Goal: Information Seeking & Learning: Find contact information

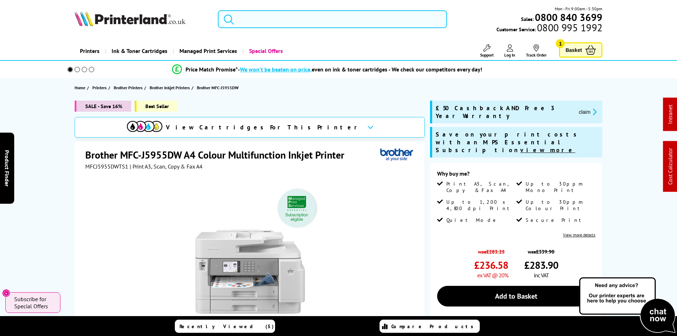
click at [275, 18] on input "search" at bounding box center [332, 19] width 229 height 18
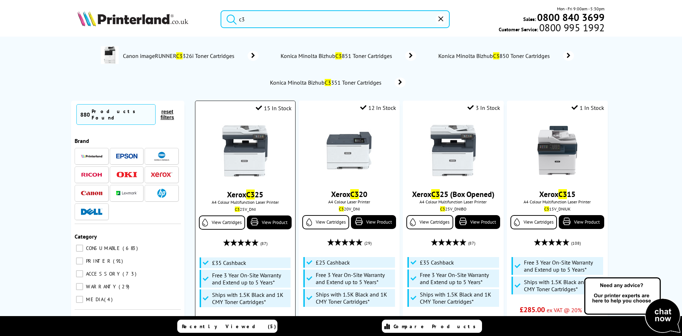
type input "c3"
click at [241, 160] on img at bounding box center [244, 150] width 53 height 53
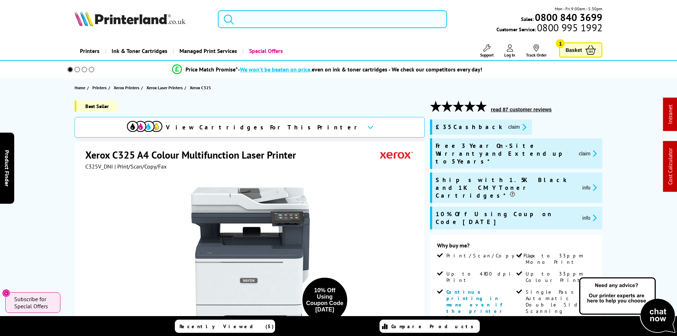
click at [259, 22] on input "search" at bounding box center [332, 19] width 229 height 18
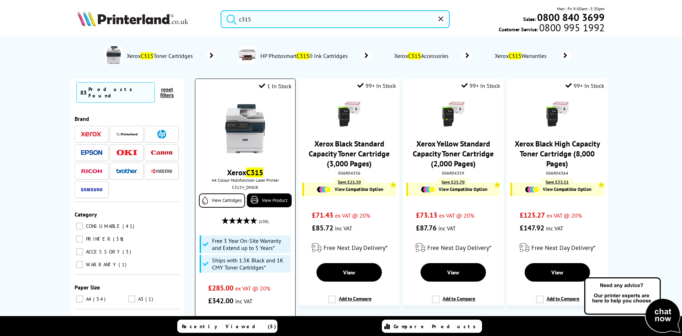
type input "c315"
click at [229, 136] on img at bounding box center [244, 128] width 53 height 53
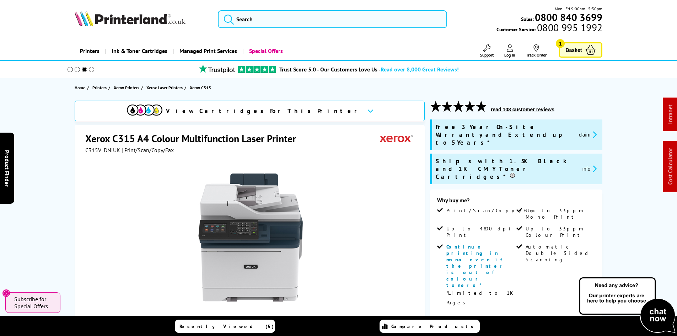
click at [56, 191] on div "View Cartridges For This Printer Xerox C315 A4 Colour Multifunction Laser Print…" at bounding box center [338, 316] width 568 height 431
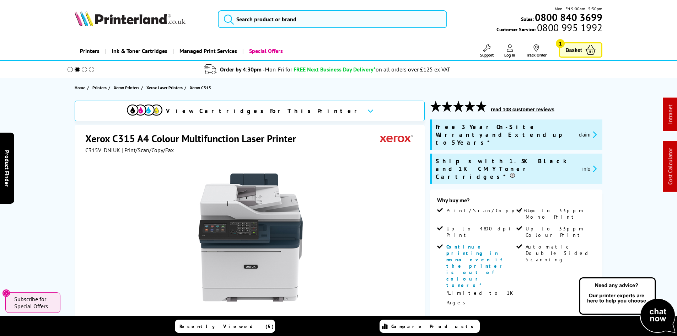
click at [62, 171] on div "View Cartridges For This Printer Xerox C315 A4 Colour Multifunction Laser Print…" at bounding box center [338, 316] width 568 height 431
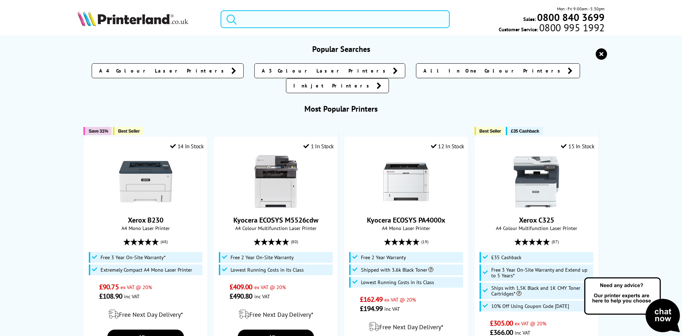
paste input "5621C025"
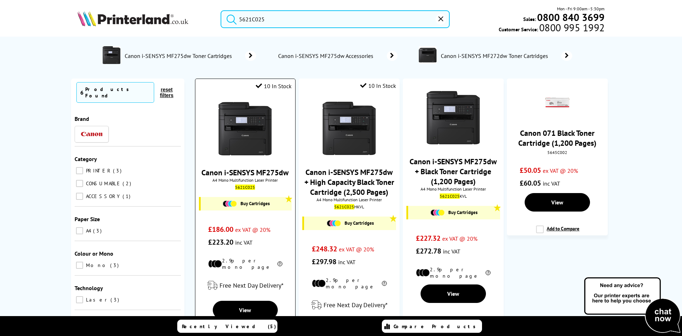
type input "5621C025"
click at [241, 127] on img at bounding box center [244, 128] width 53 height 53
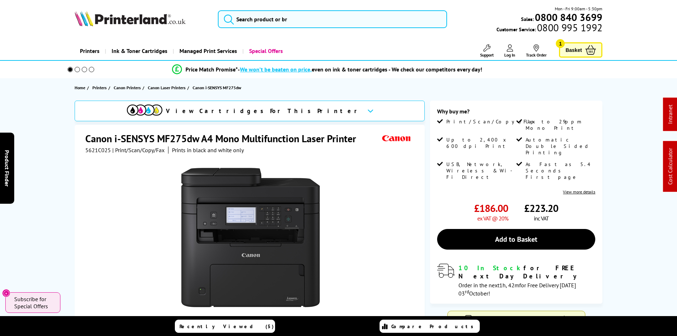
drag, startPoint x: 54, startPoint y: 204, endPoint x: 61, endPoint y: 102, distance: 102.2
drag, startPoint x: 48, startPoint y: 101, endPoint x: 43, endPoint y: 96, distance: 7.8
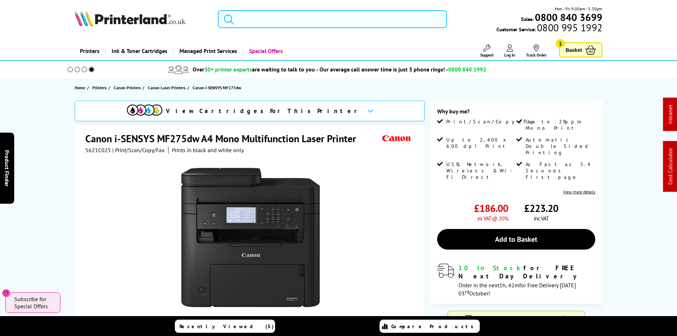
click at [247, 19] on input "search" at bounding box center [332, 19] width 229 height 18
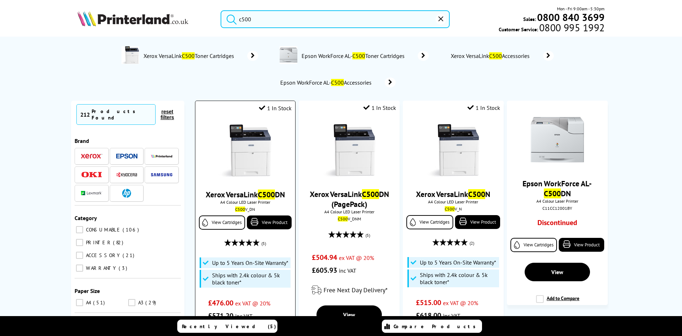
type input "c500"
click at [236, 139] on img at bounding box center [244, 150] width 53 height 53
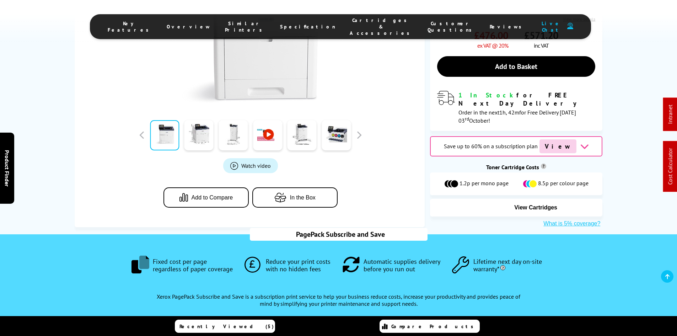
scroll to position [284, 0]
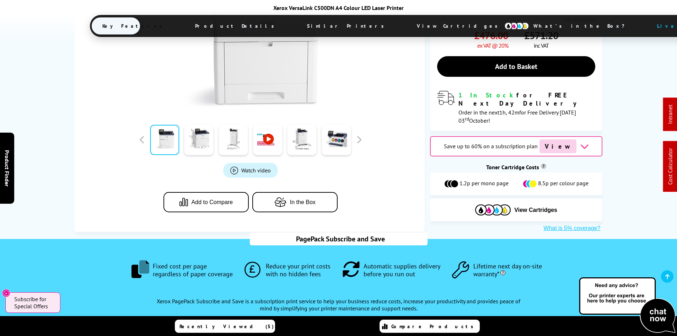
click at [406, 25] on span "View Cartridges" at bounding box center [460, 26] width 109 height 18
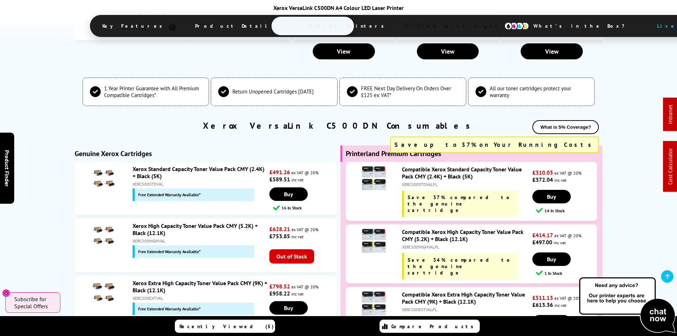
scroll to position [2327, 0]
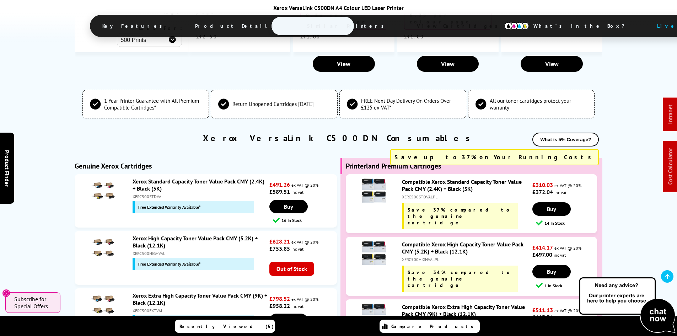
click at [160, 194] on div "XERC500STDVAL" at bounding box center [200, 196] width 135 height 5
copy div "XERC500STDVAL"
click at [139, 250] on div "XERC500HIGHVAL" at bounding box center [200, 252] width 135 height 5
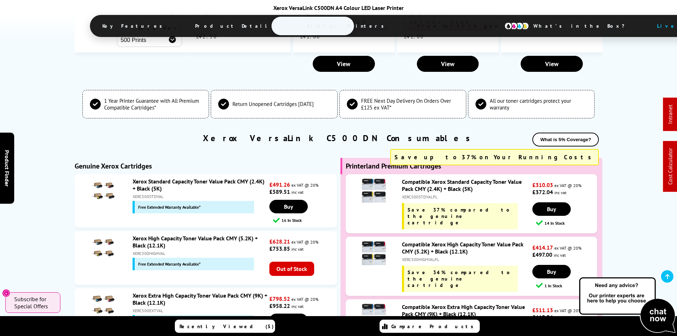
click at [139, 250] on div "XERC500HIGHVAL" at bounding box center [200, 252] width 135 height 5
copy div "XERC500HIGHVAL"
click at [145, 308] on div "XERC500EXTVAL" at bounding box center [200, 310] width 135 height 5
copy div "XERC500EXTVAL"
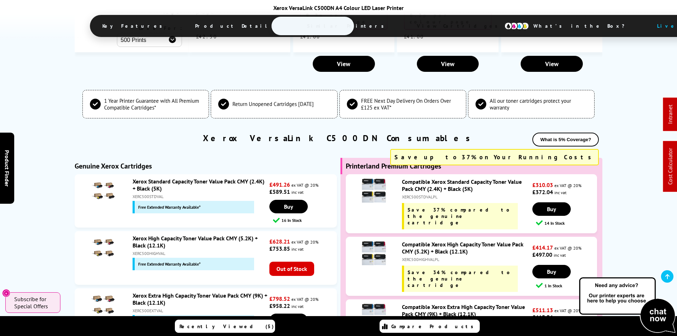
click at [425, 194] on div "XERC500STDVALPL" at bounding box center [466, 196] width 129 height 5
drag, startPoint x: 425, startPoint y: 94, endPoint x: 418, endPoint y: 94, distance: 6.4
click at [418, 194] on div "XERC500STDVALPL" at bounding box center [466, 196] width 129 height 5
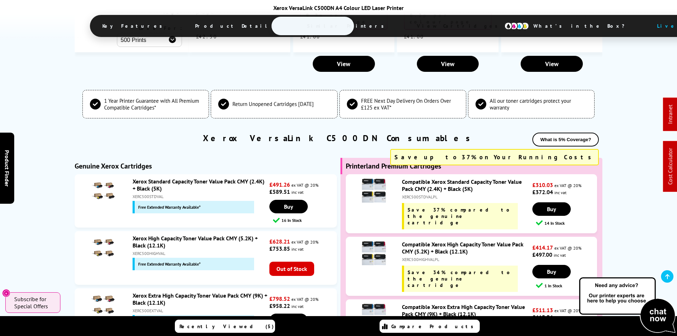
click at [429, 257] on div "XERC500HIGHVALPL" at bounding box center [466, 259] width 129 height 5
copy div "XERC500HIGHVALPL"
click at [427, 319] on div "XERC500EXTVALPL" at bounding box center [466, 321] width 129 height 5
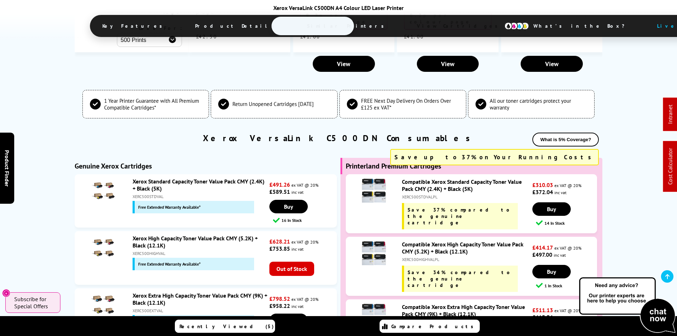
copy div "XERC500EXTVALPL"
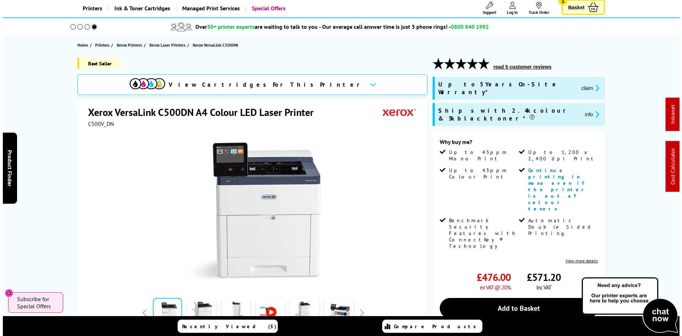
scroll to position [0, 0]
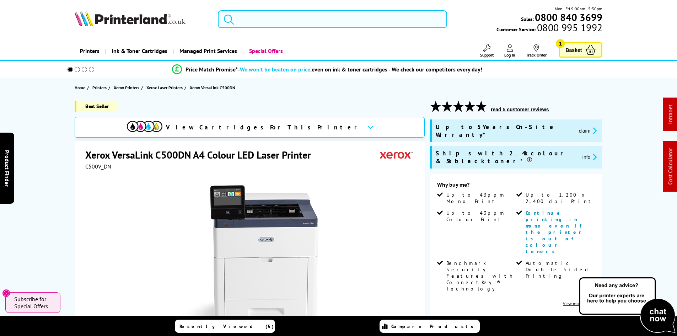
click at [250, 21] on input "search" at bounding box center [332, 19] width 229 height 18
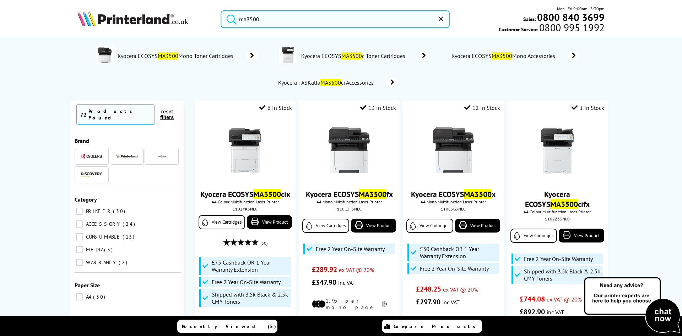
type input "ma3500"
click at [250, 72] on ol "Kyocera ECOSYS MA3500 Mono Toner Cartridges Kyocera ECOSYS MA3500 c Toner Cartr…" at bounding box center [341, 66] width 521 height 53
click at [40, 70] on div "No results Kyocera ECOSYS MA3500 Mono Toner Cartridges Kyocera ECOSYS MA3500 c …" at bounding box center [341, 187] width 682 height 300
click at [111, 21] on img at bounding box center [132, 19] width 111 height 16
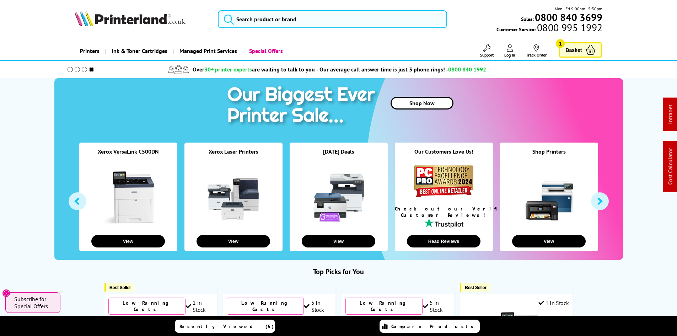
click at [491, 52] on span "Support" at bounding box center [487, 54] width 14 height 5
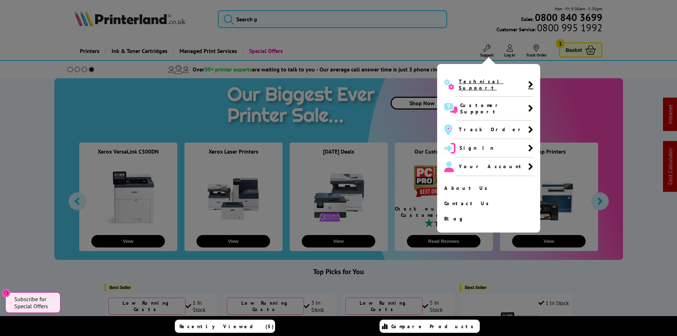
click at [475, 80] on span "Technical Support" at bounding box center [493, 84] width 69 height 13
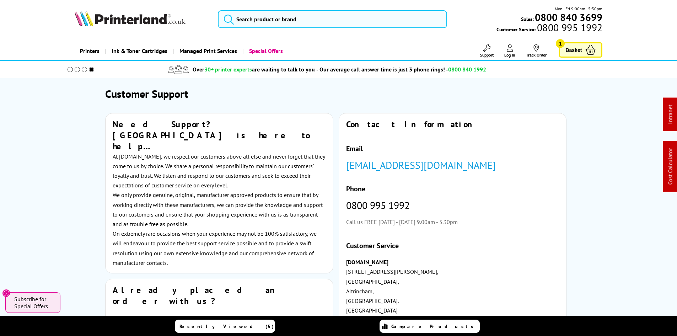
drag, startPoint x: 98, startPoint y: 20, endPoint x: 92, endPoint y: 43, distance: 23.9
click at [98, 20] on img at bounding box center [130, 19] width 111 height 16
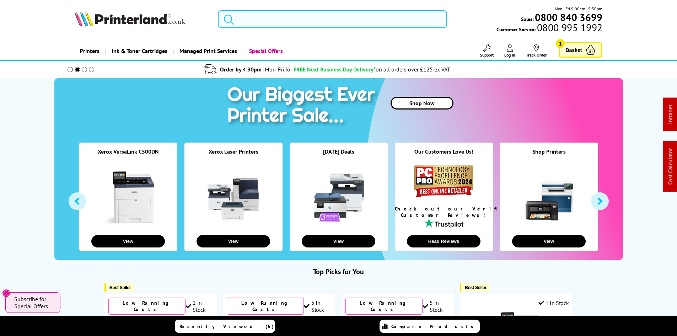
click at [251, 25] on input "search" at bounding box center [332, 19] width 229 height 18
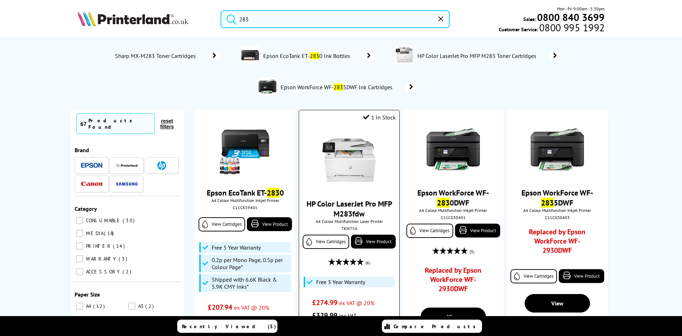
type input "283"
click at [333, 156] on img at bounding box center [349, 159] width 53 height 53
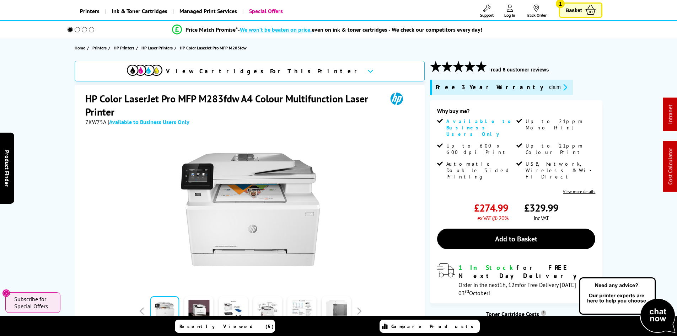
scroll to position [178, 0]
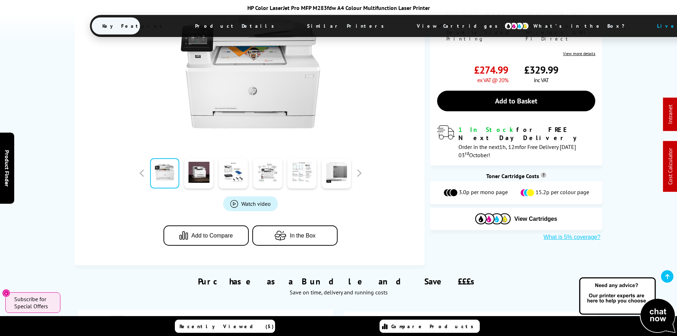
click at [233, 25] on span "Product Details" at bounding box center [236, 25] width 104 height 17
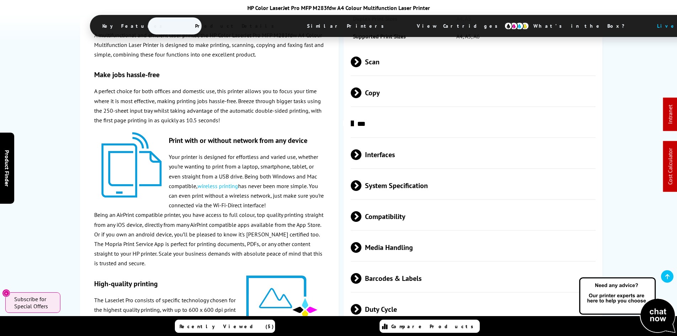
scroll to position [1334, 0]
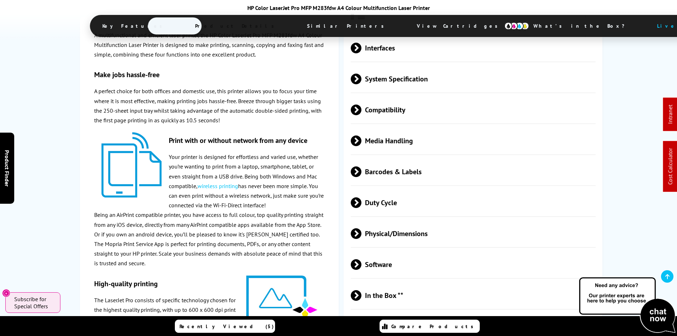
click at [389, 231] on span "Physical/Dimensions" at bounding box center [473, 233] width 245 height 27
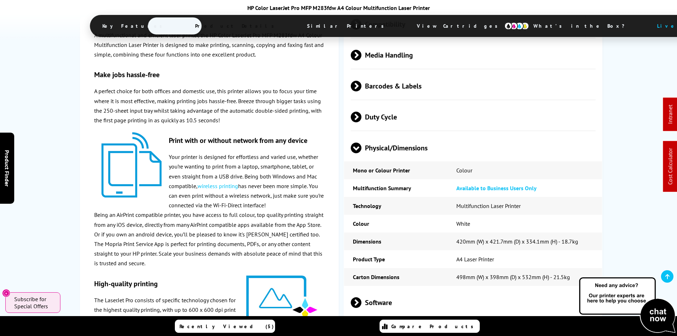
scroll to position [1441, 0]
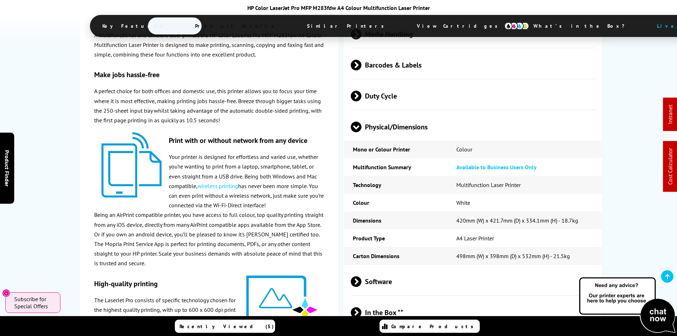
click at [57, 135] on div "HP Color LaserJet Pro MFP M283fdw in More Detail A multifunctional and efficien…" at bounding box center [338, 16] width 568 height 907
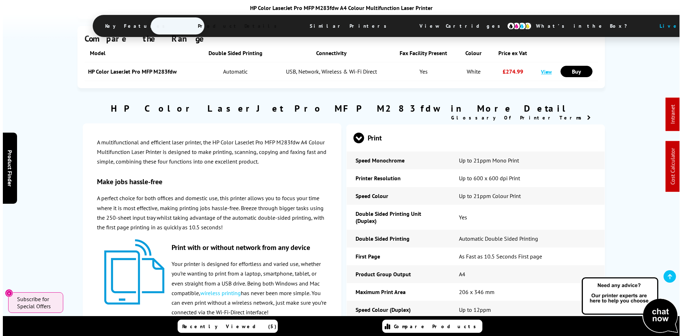
scroll to position [0, 0]
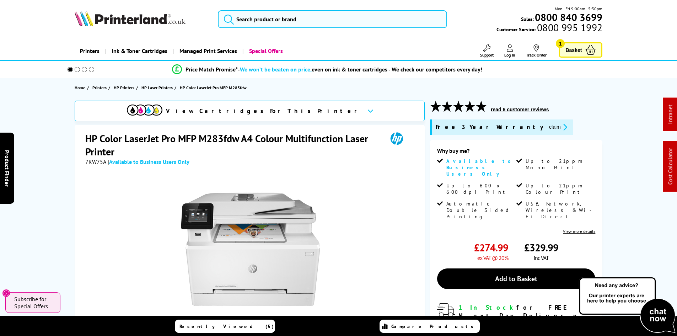
drag, startPoint x: 65, startPoint y: 198, endPoint x: 52, endPoint y: 61, distance: 137.1
click at [265, 24] on input "search" at bounding box center [332, 19] width 229 height 18
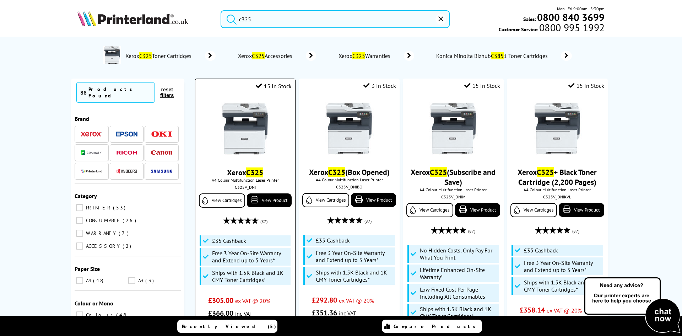
type input "c325"
click at [233, 190] on div "Xerox C325 A4 Colour Multifunction Laser Printer C325V_DNI View Cartridges View…" at bounding box center [245, 207] width 93 height 225
click at [235, 189] on div "C325V_DNI" at bounding box center [245, 186] width 89 height 5
copy div "C325V_DNI"
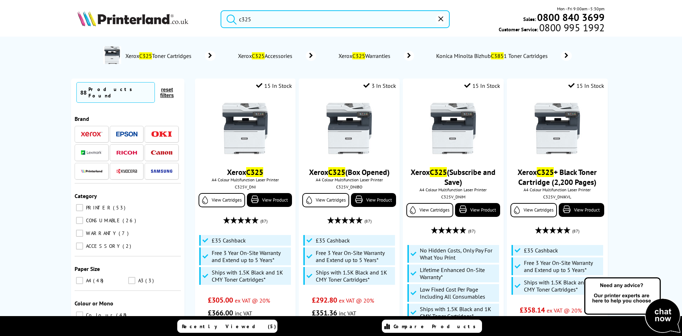
click at [17, 167] on div "No results Xerox C325 Toner Cartridges Xerox C325 Accessories Xerox C325 Warran…" at bounding box center [341, 187] width 682 height 300
click at [44, 168] on div "No results Xerox C325 Toner Cartridges Xerox C325 Accessories Xerox C325 Warran…" at bounding box center [341, 187] width 682 height 300
click at [34, 117] on div "No results Xerox C325 Toner Cartridges Xerox C325 Accessories Xerox C325 Warran…" at bounding box center [341, 187] width 682 height 300
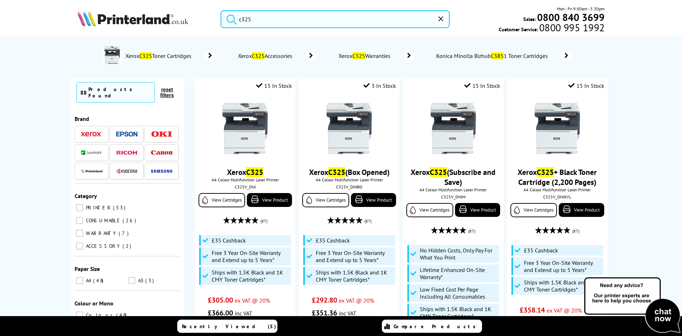
click at [122, 18] on img at bounding box center [132, 19] width 111 height 16
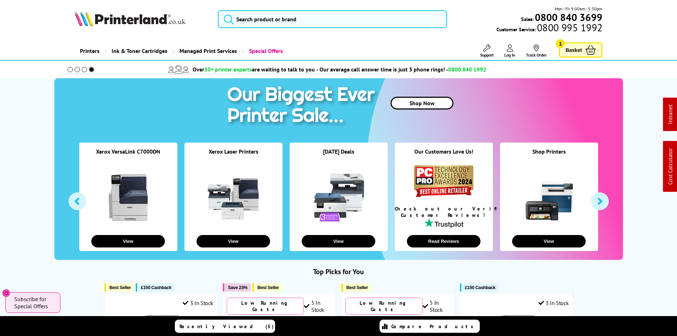
drag, startPoint x: 27, startPoint y: 174, endPoint x: 28, endPoint y: 179, distance: 4.9
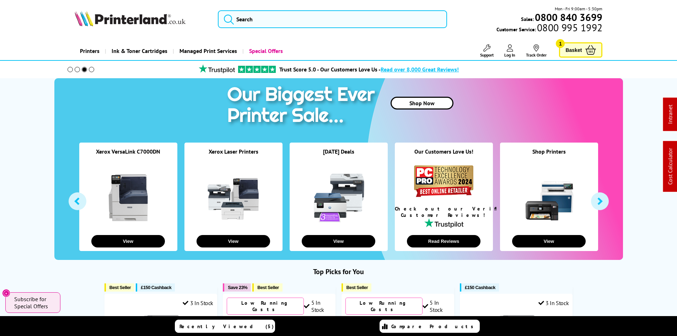
drag, startPoint x: 252, startPoint y: 29, endPoint x: 256, endPoint y: 29, distance: 4.3
click at [254, 29] on div "Mon - Fri 9:00am - 5:30pm Sales: 0800 840 3699 Customer Service: 0800 995 1992" at bounding box center [338, 20] width 568 height 31
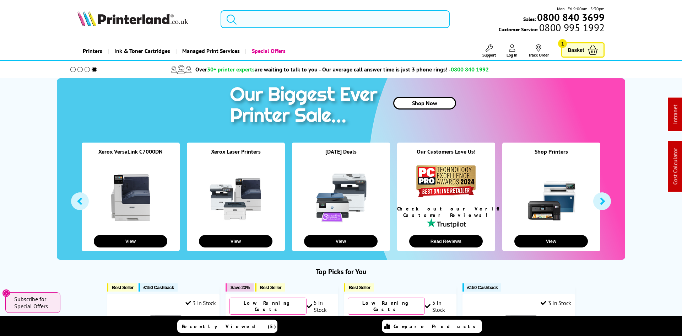
click at [272, 22] on input "search" at bounding box center [335, 19] width 229 height 18
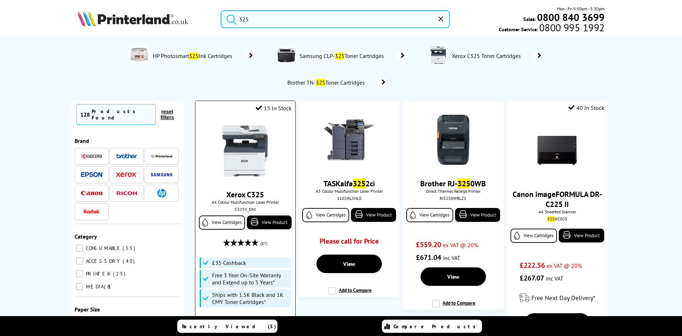
type input "325"
click at [246, 138] on img at bounding box center [244, 150] width 53 height 53
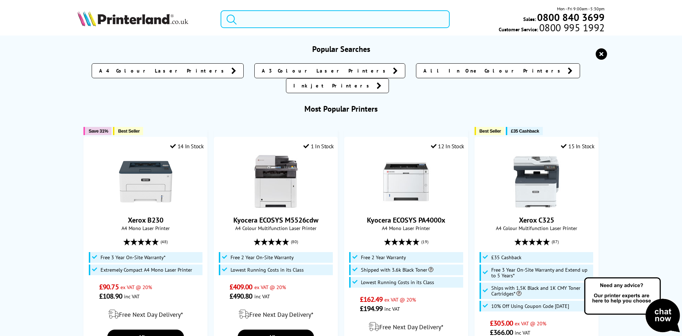
paste input "5621C025"
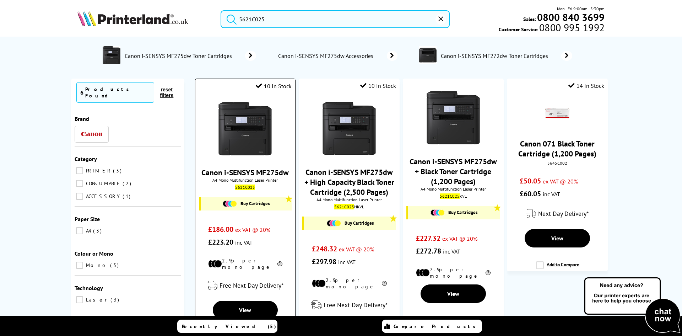
type input "5621C025"
click at [244, 139] on img at bounding box center [244, 128] width 53 height 53
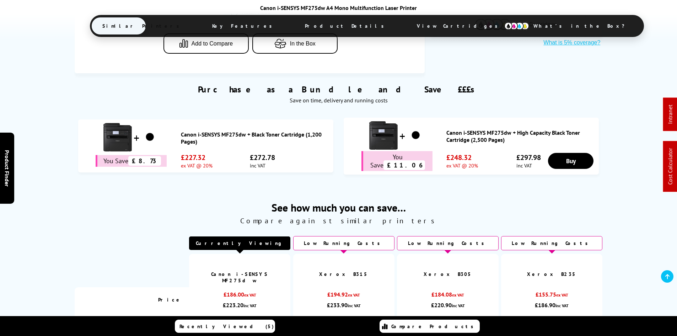
scroll to position [500, 0]
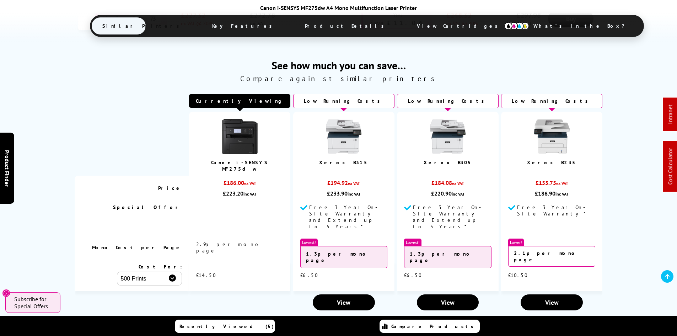
drag, startPoint x: 64, startPoint y: 169, endPoint x: 60, endPoint y: 188, distance: 19.2
click at [64, 172] on div "See how much you can save… Compare against similar printers Currently Viewing" at bounding box center [338, 177] width 568 height 274
click at [57, 199] on div "See how much you can save… Compare against similar printers Currently Viewing" at bounding box center [338, 177] width 568 height 274
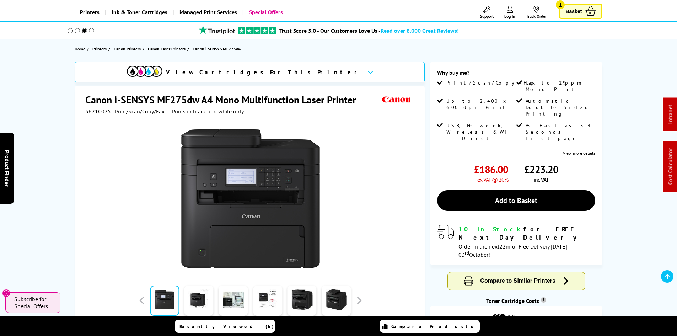
scroll to position [0, 0]
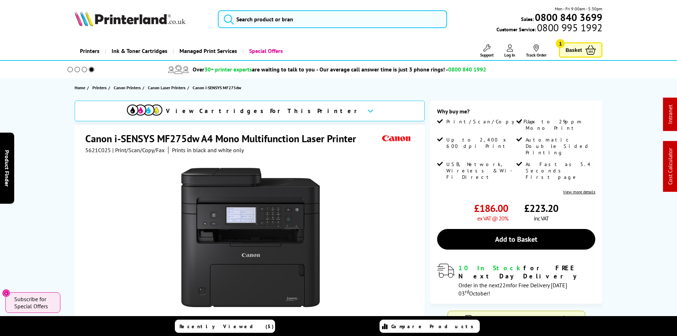
click at [62, 195] on div "View Cartridges For This Printer Canon i-SENSYS MF275dw A4 Mono Multifunction L…" at bounding box center [338, 266] width 568 height 330
drag, startPoint x: 62, startPoint y: 182, endPoint x: 58, endPoint y: 150, distance: 31.9
click at [62, 171] on div "View Cartridges For This Printer Canon i-SENSYS MF275dw A4 Mono Multifunction L…" at bounding box center [338, 266] width 568 height 330
click at [58, 150] on div "View Cartridges For This Printer Canon i-SENSYS MF275dw A4 Mono Multifunction L…" at bounding box center [338, 266] width 568 height 330
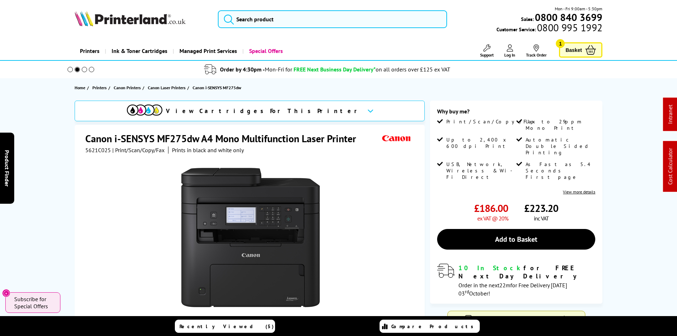
click at [490, 54] on span "Support" at bounding box center [487, 54] width 14 height 5
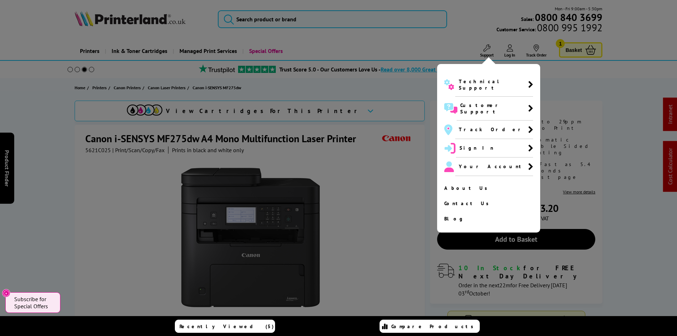
click at [464, 80] on span "Technical Support" at bounding box center [493, 84] width 69 height 13
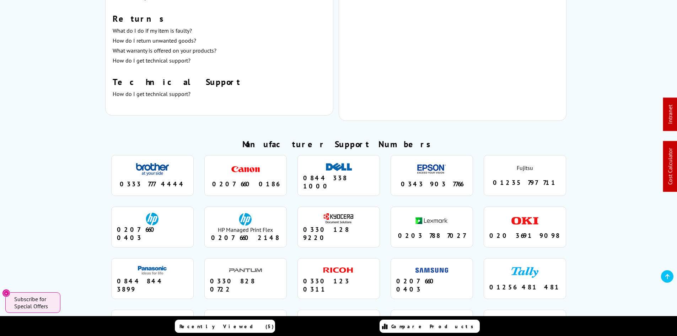
scroll to position [526, 0]
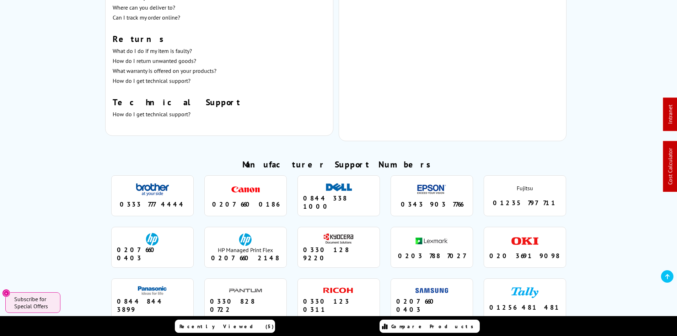
drag, startPoint x: 86, startPoint y: 177, endPoint x: 93, endPoint y: 153, distance: 24.4
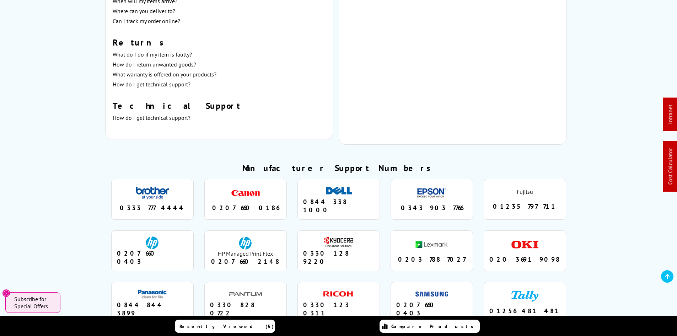
click at [93, 162] on div "Manufacturer Support Numbers brother 0333 777 4444 canon 0207 660 0186 dell 084…" at bounding box center [338, 270] width 496 height 217
click at [105, 184] on div "Manufacturer Support Numbers brother 0333 777 4444 canon 0207 660 0186 dell 084…" at bounding box center [338, 270] width 496 height 217
click at [98, 180] on div "Manufacturer Support Numbers brother 0333 777 4444 canon 0207 660 0186 dell 084…" at bounding box center [338, 270] width 496 height 217
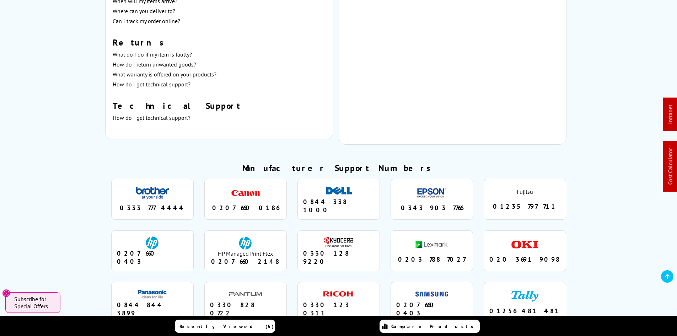
click at [98, 180] on div "Manufacturer Support Numbers brother 0333 777 4444 canon 0207 660 0186 dell 084…" at bounding box center [338, 270] width 496 height 217
drag, startPoint x: 130, startPoint y: 192, endPoint x: 173, endPoint y: 191, distance: 43.0
click at [173, 204] on div "0333 777 4444" at bounding box center [152, 208] width 71 height 8
copy div "0333 777 4444"
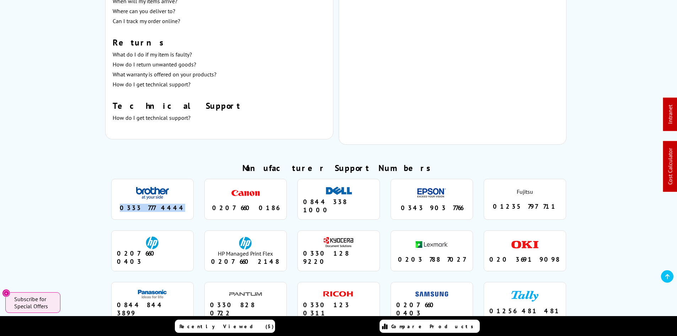
click at [102, 189] on div "Manufacturer Support Numbers brother 0333 777 4444 canon 0207 660 0186 dell 084…" at bounding box center [338, 270] width 496 height 217
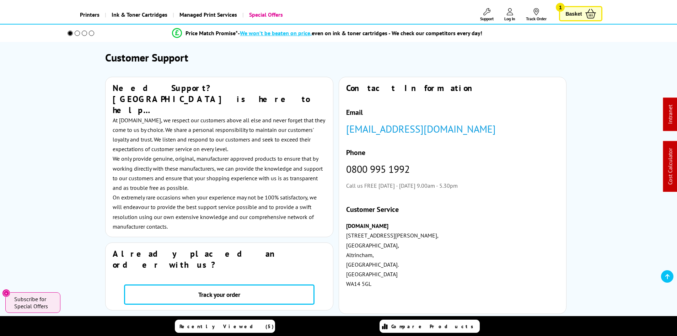
scroll to position [0, 0]
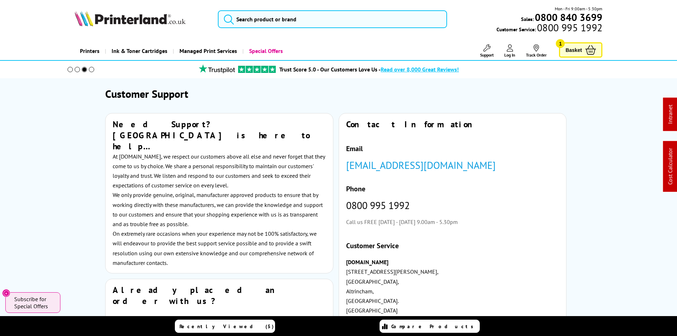
click at [105, 17] on img at bounding box center [130, 19] width 111 height 16
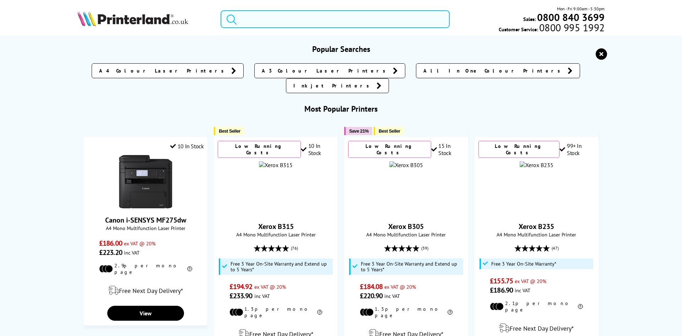
click at [246, 20] on input "search" at bounding box center [335, 19] width 229 height 18
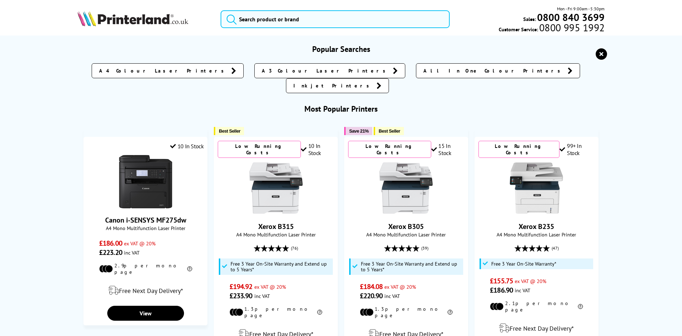
click at [57, 142] on div "Popular Searches A4 Colour Laser Printers A3 Colour Laser Printers All In One C…" at bounding box center [341, 339] width 568 height 590
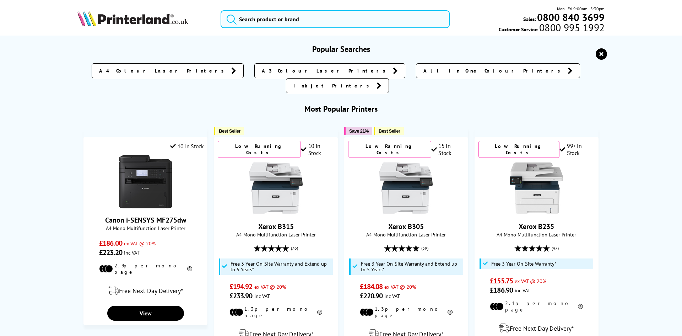
click at [97, 17] on img at bounding box center [132, 19] width 111 height 16
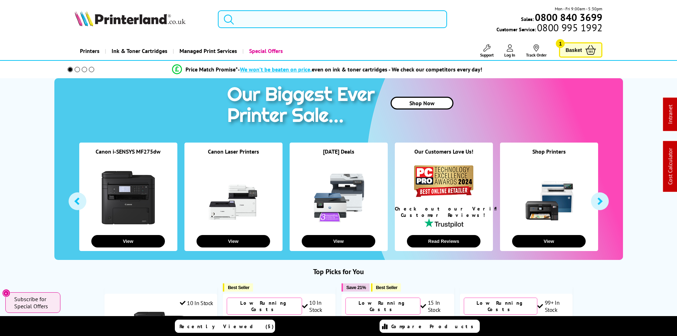
click at [276, 18] on input "search" at bounding box center [332, 19] width 229 height 18
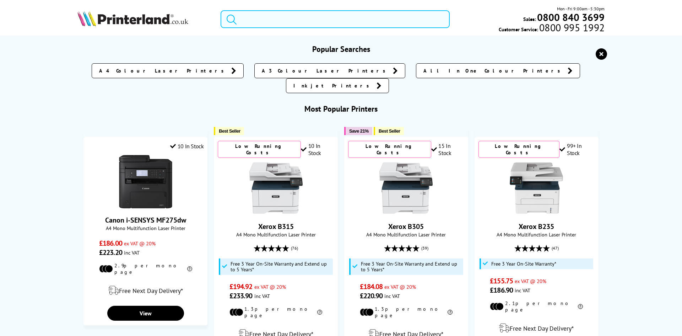
click at [276, 18] on input "search" at bounding box center [335, 19] width 229 height 18
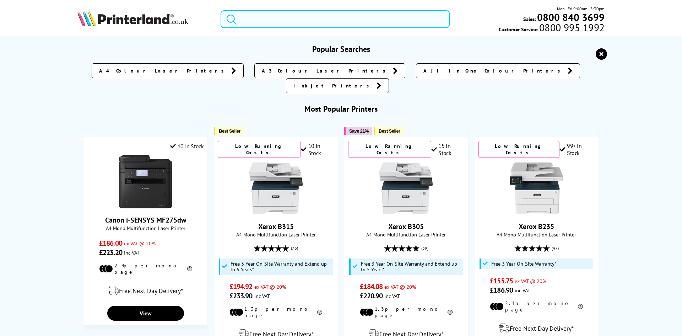
click at [276, 18] on input "search" at bounding box center [335, 19] width 229 height 18
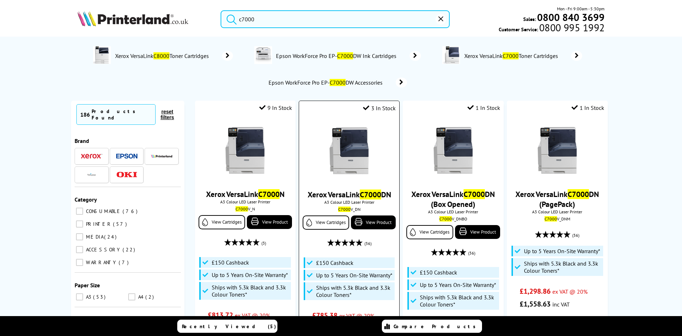
type input "c7000"
click at [348, 152] on img at bounding box center [349, 150] width 53 height 53
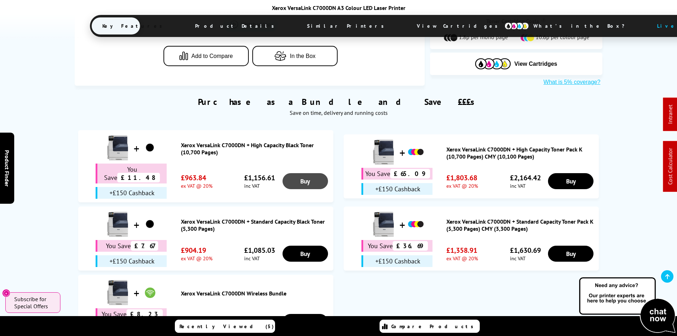
drag, startPoint x: 356, startPoint y: 26, endPoint x: 308, endPoint y: 82, distance: 74.1
click at [406, 26] on span "View Cartridges" at bounding box center [460, 26] width 109 height 18
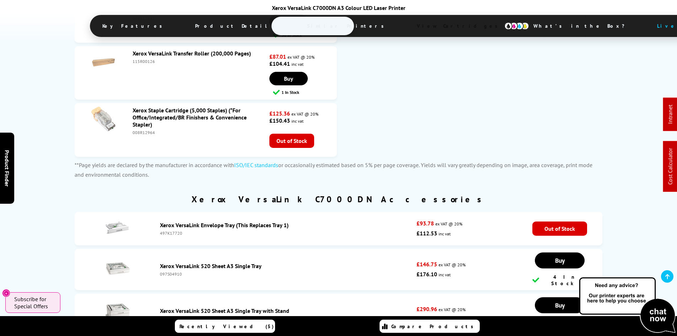
scroll to position [3622, 0]
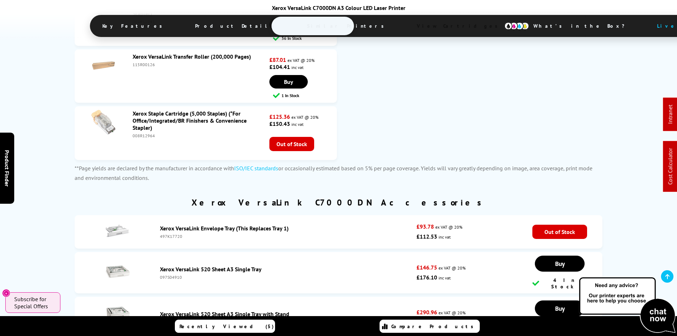
click at [174, 274] on div "097S04910" at bounding box center [286, 276] width 253 height 5
drag, startPoint x: 174, startPoint y: 157, endPoint x: 220, endPoint y: 166, distance: 46.7
click at [185, 274] on div "097S04910" at bounding box center [286, 276] width 253 height 5
copy li "097S04910"
click at [315, 265] on div "Xerox VersaLink 520 Sheet A3 Single Tray" at bounding box center [286, 268] width 253 height 7
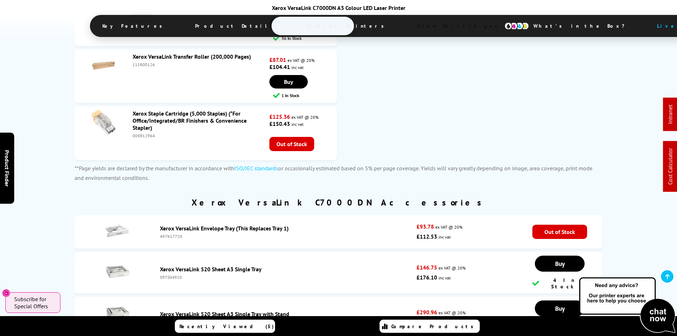
click at [75, 252] on li "Xerox VersaLink 520 Sheet A3 Single Tray 097S04910 £146.75 ex VAT @ 20% £176.10…" at bounding box center [339, 272] width 528 height 41
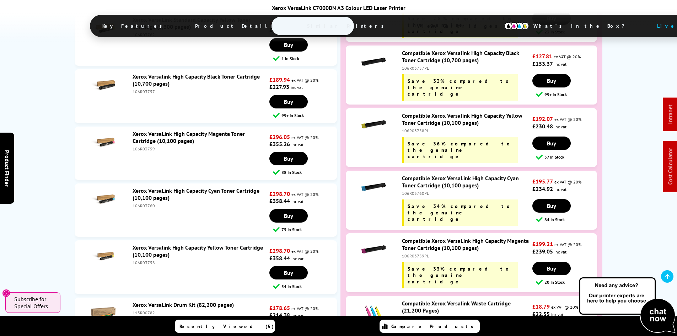
scroll to position [3161, 0]
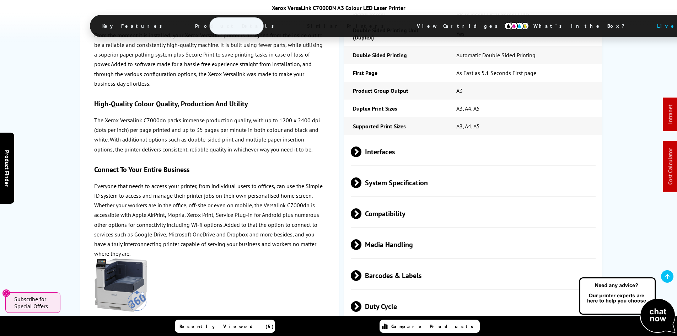
drag, startPoint x: 45, startPoint y: 173, endPoint x: 45, endPoint y: 104, distance: 68.2
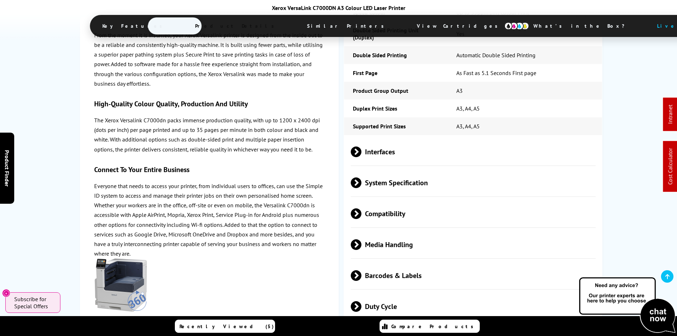
scroll to position [1428, 0]
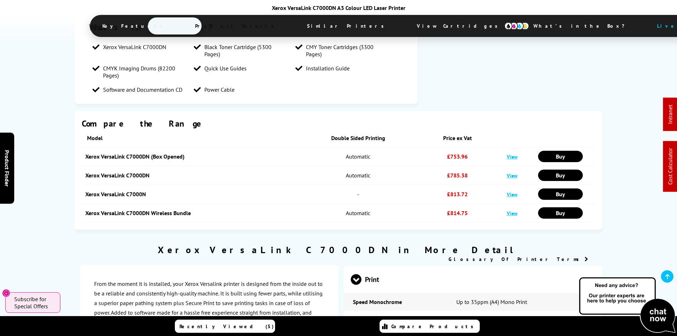
drag, startPoint x: 69, startPoint y: 197, endPoint x: 55, endPoint y: 196, distance: 13.6
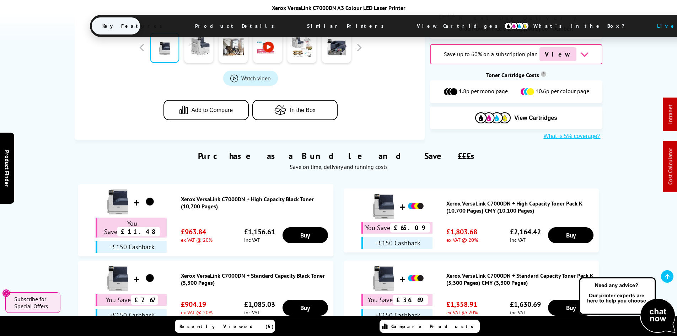
scroll to position [0, 0]
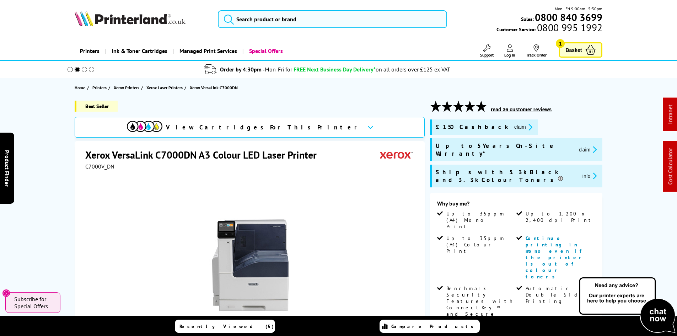
drag, startPoint x: 57, startPoint y: 207, endPoint x: 59, endPoint y: 86, distance: 121.5
click at [104, 18] on img at bounding box center [130, 19] width 111 height 16
